Goal: Information Seeking & Learning: Learn about a topic

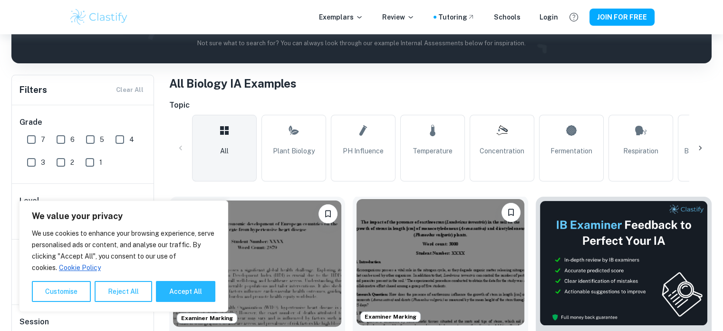
scroll to position [143, 0]
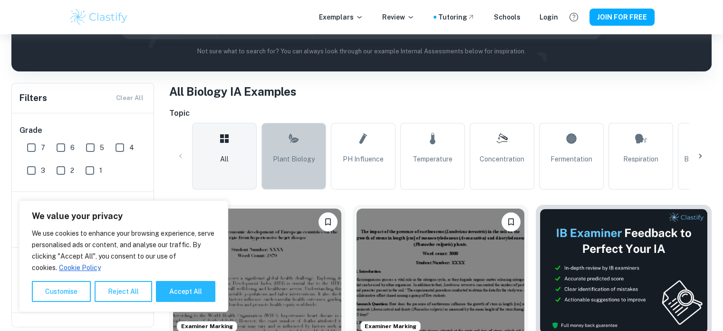
click at [294, 151] on link "Plant Biology" at bounding box center [294, 156] width 65 height 67
type input "Plant Biology"
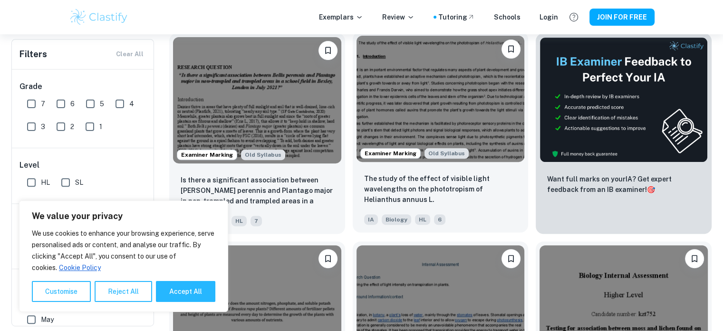
scroll to position [333, 0]
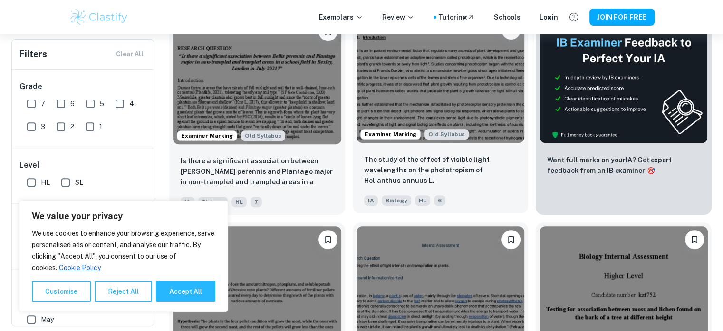
click at [399, 135] on span "Examiner Marking" at bounding box center [390, 134] width 59 height 9
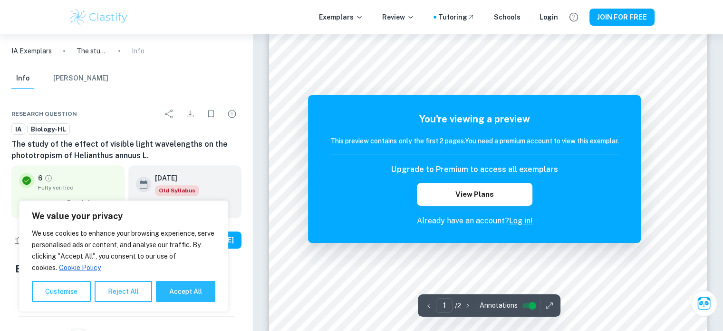
scroll to position [308, 0]
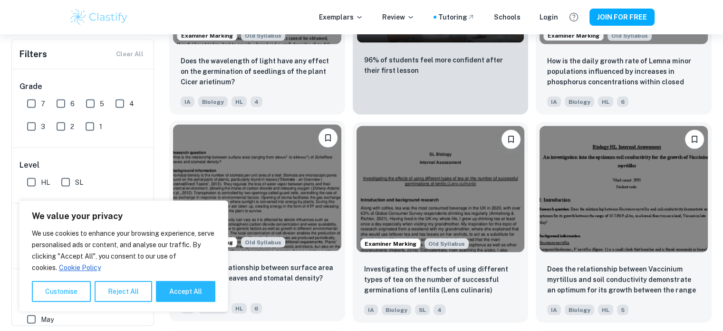
scroll to position [1902, 0]
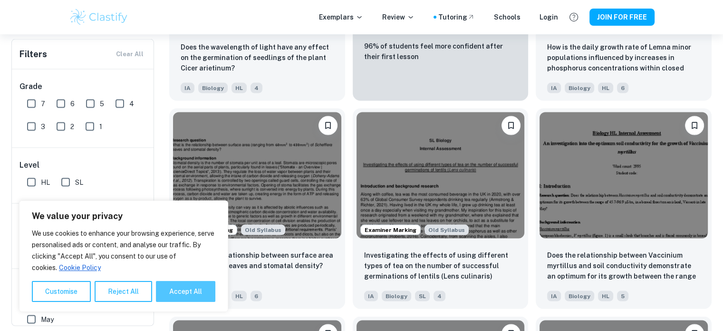
click at [191, 287] on button "Accept All" at bounding box center [185, 291] width 59 height 21
checkbox input "true"
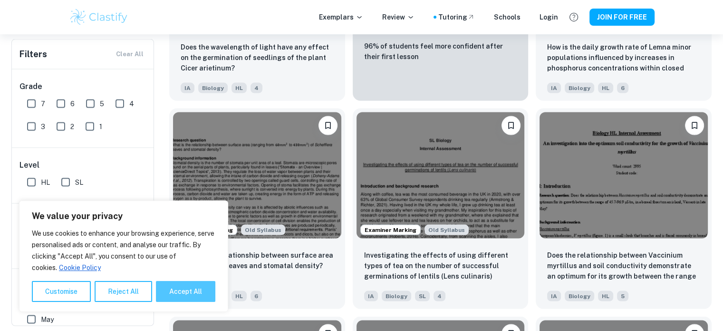
checkbox input "true"
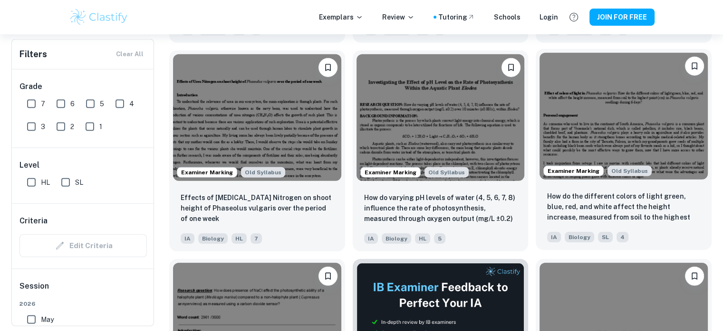
scroll to position [2378, 0]
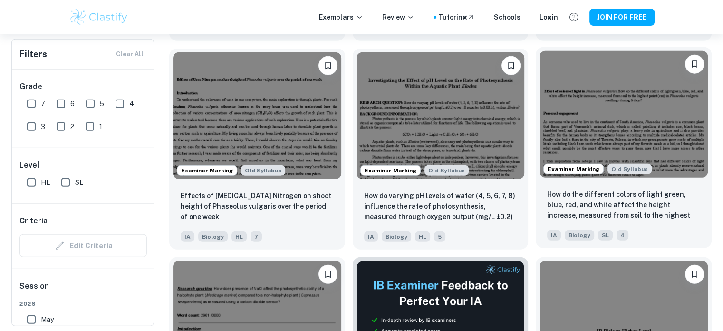
click at [562, 98] on img at bounding box center [624, 114] width 168 height 126
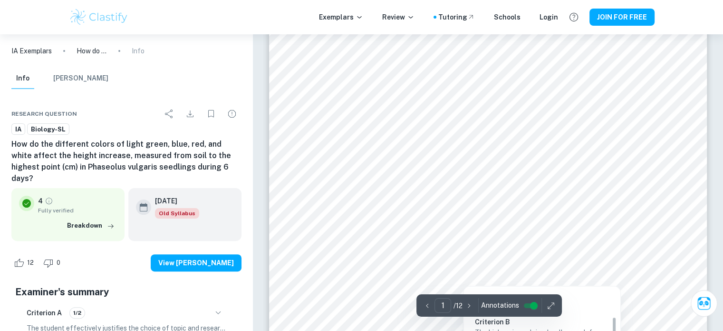
scroll to position [95, 0]
